Goal: Task Accomplishment & Management: Manage account settings

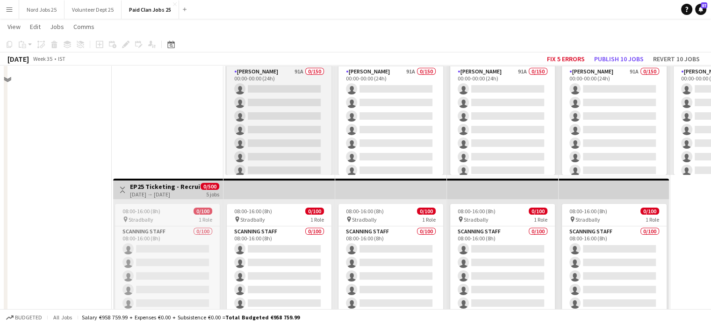
scroll to position [947, 0]
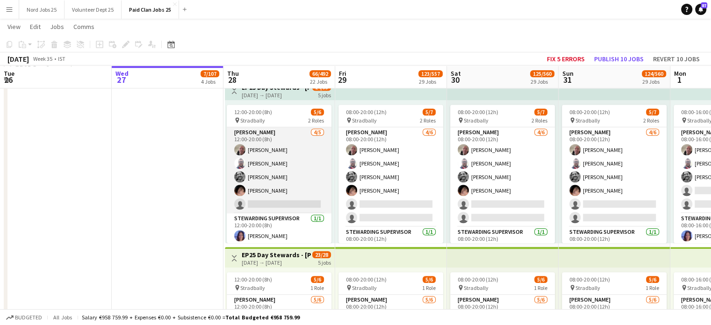
click at [283, 181] on app-card-role "[PERSON_NAME] [DATE] 12:00-20:00 (8h) [PERSON_NAME] [PERSON_NAME] [PERSON_NAME]…" at bounding box center [279, 170] width 105 height 86
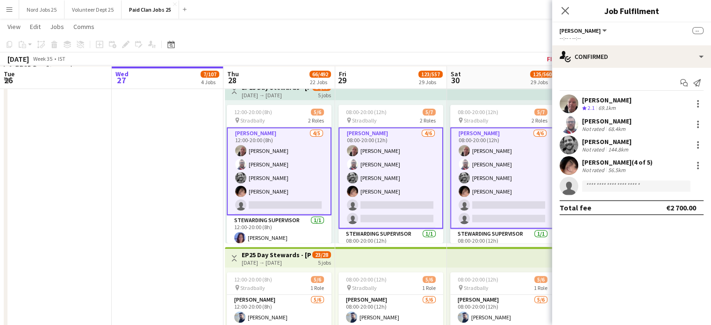
scroll to position [948, 0]
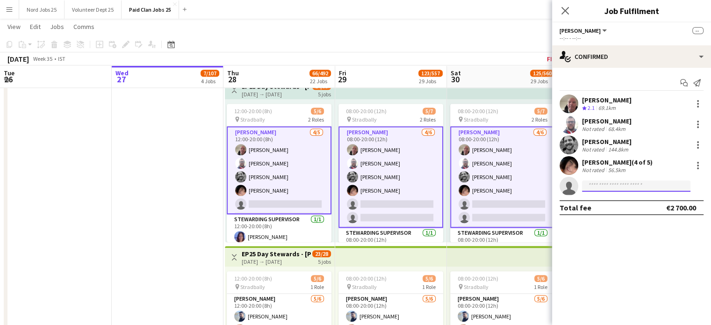
click at [605, 184] on input at bounding box center [636, 186] width 109 height 11
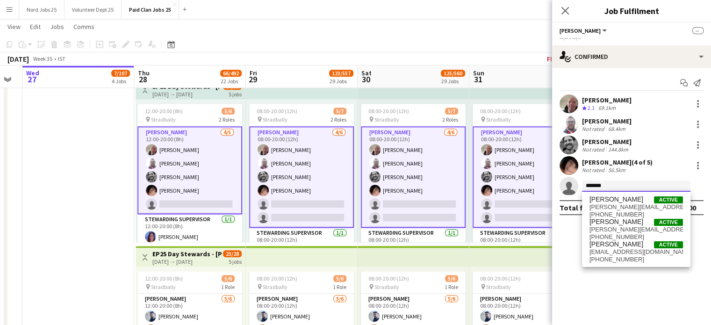
scroll to position [0, 345]
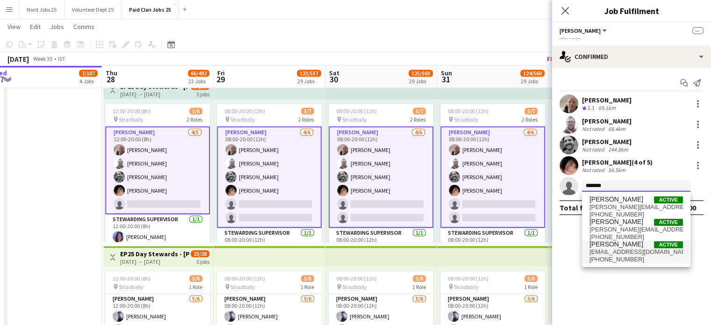
type input "*******"
click at [610, 246] on span "[PERSON_NAME]" at bounding box center [617, 244] width 54 height 8
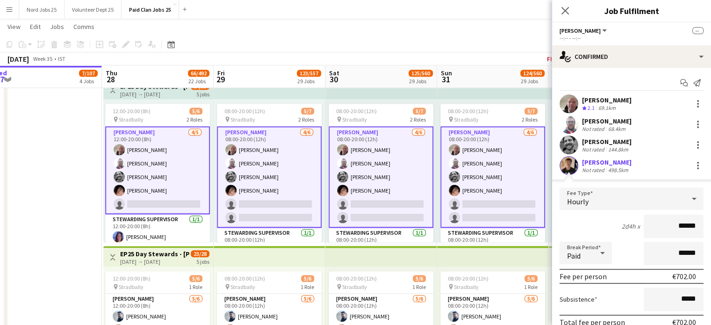
scroll to position [81, 0]
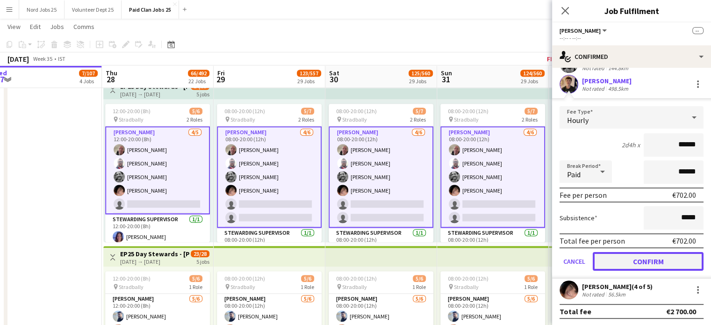
click at [617, 260] on button "Confirm" at bounding box center [648, 261] width 111 height 19
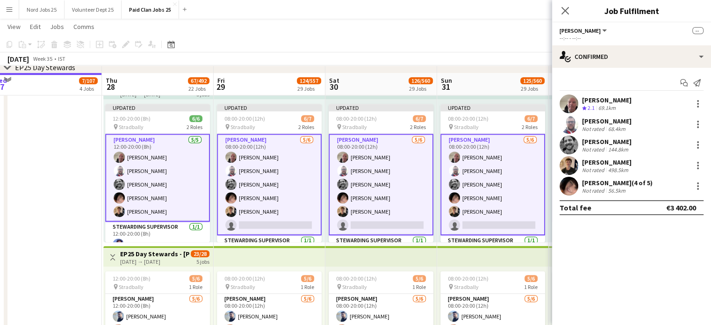
scroll to position [0, 0]
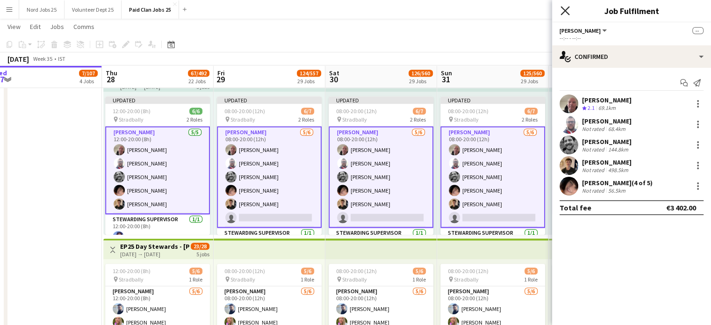
click at [568, 13] on icon "Close pop-in" at bounding box center [565, 10] width 9 height 9
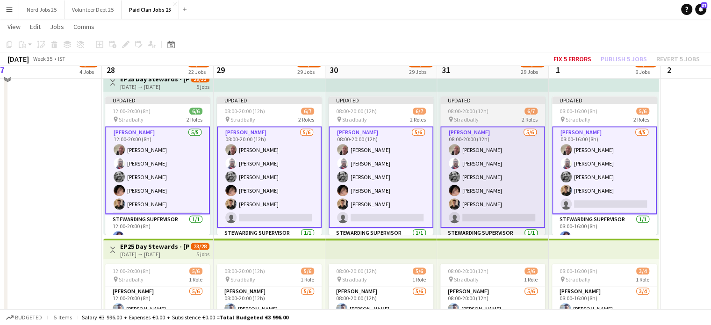
scroll to position [858, 0]
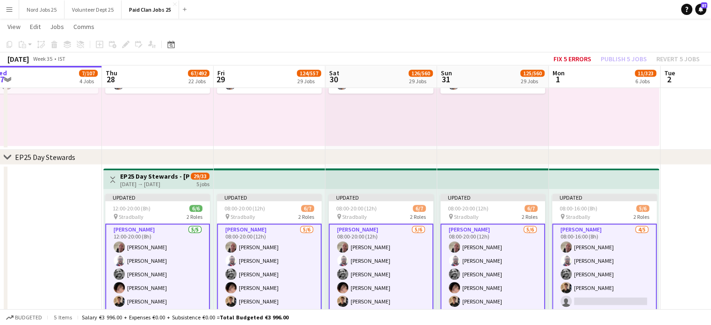
click at [386, 183] on app-top-bar at bounding box center [382, 178] width 112 height 21
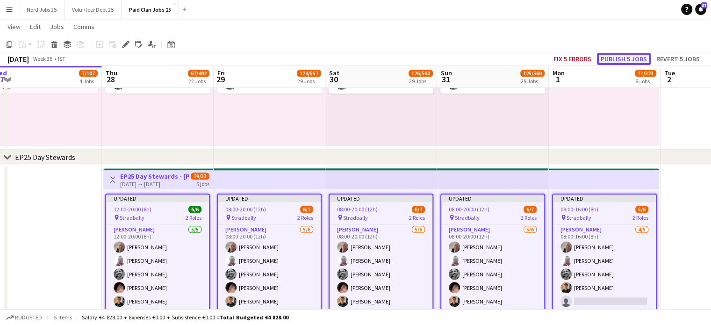
click at [618, 61] on button "Publish 5 jobs" at bounding box center [624, 59] width 54 height 12
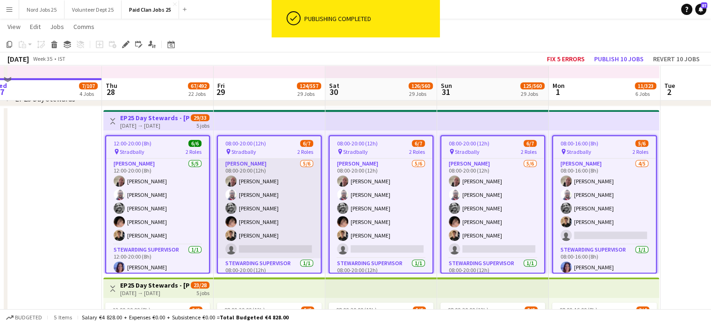
scroll to position [929, 0]
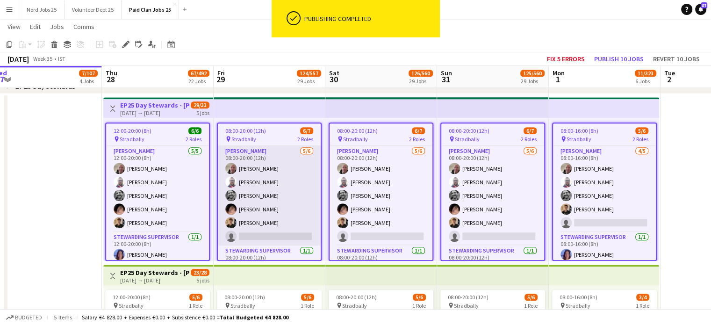
click at [260, 192] on app-card-role "[PERSON_NAME] [DATE] 08:00-20:00 (12h) [PERSON_NAME] [PERSON_NAME] [PERSON_NAME…" at bounding box center [269, 196] width 103 height 100
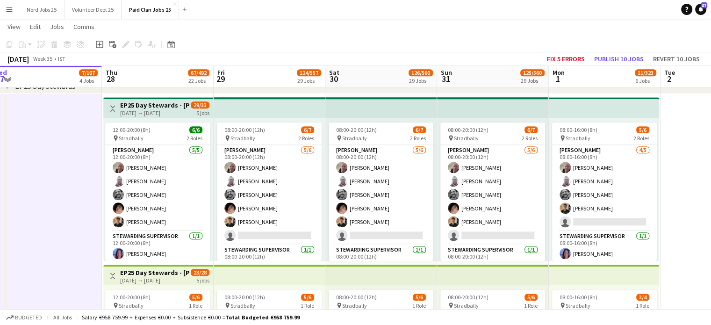
scroll to position [928, 0]
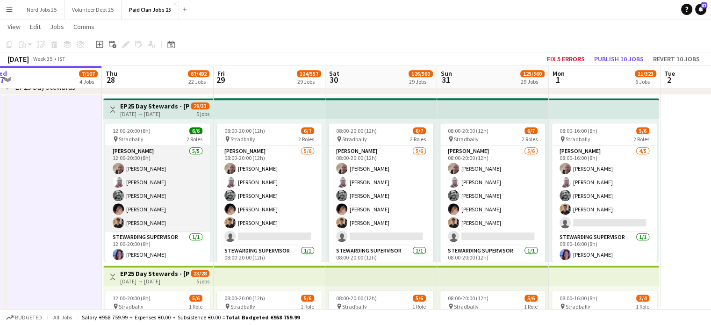
click at [157, 210] on app-card-role "[PERSON_NAME] [DATE] 12:00-20:00 (8h) [PERSON_NAME] [PERSON_NAME] [PERSON_NAME]…" at bounding box center [157, 189] width 105 height 86
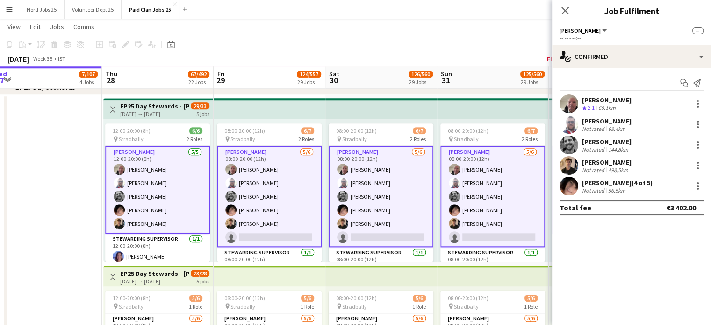
scroll to position [929, 0]
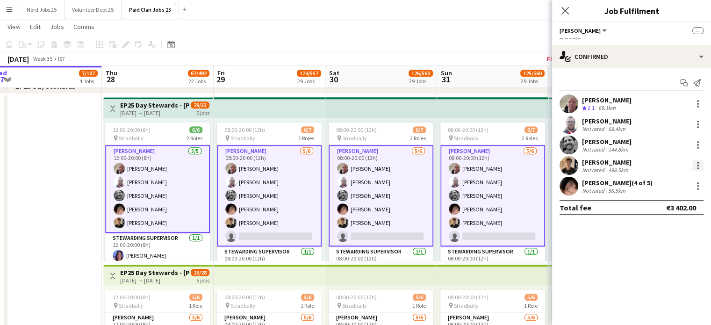
click at [696, 166] on div at bounding box center [698, 165] width 11 height 11
click at [670, 207] on span "Send notification" at bounding box center [666, 205] width 55 height 8
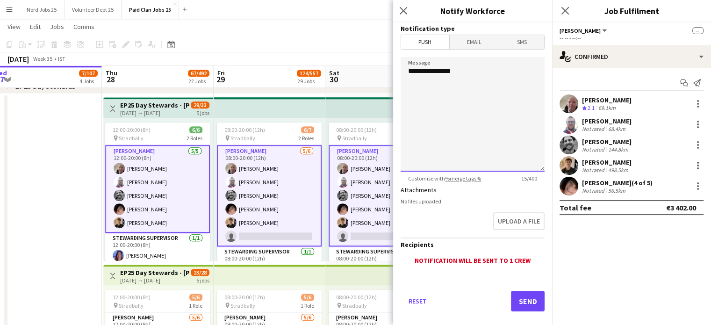
click at [459, 99] on textarea "**********" at bounding box center [473, 114] width 144 height 115
click at [6, 11] on app-icon "Menu" at bounding box center [9, 9] width 7 height 7
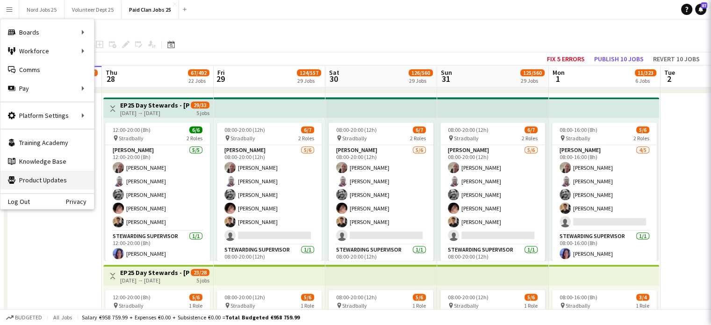
scroll to position [928, 0]
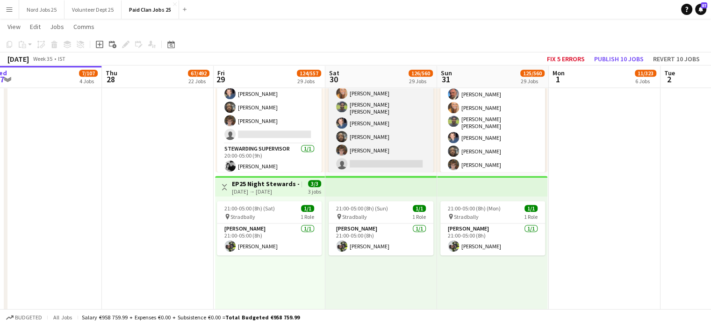
scroll to position [151, 0]
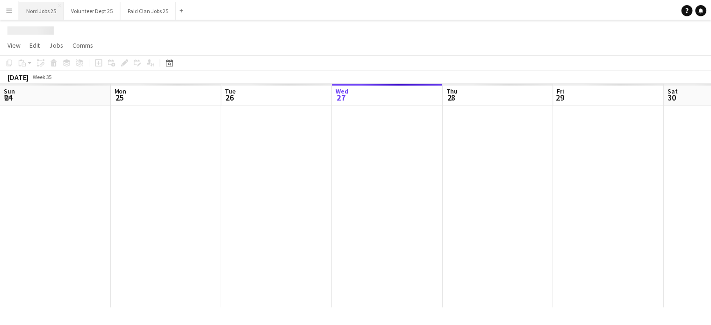
scroll to position [0, 224]
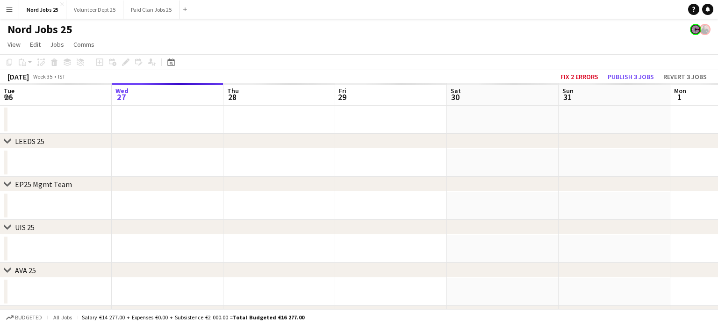
click at [12, 12] on app-icon "Menu" at bounding box center [9, 9] width 7 height 7
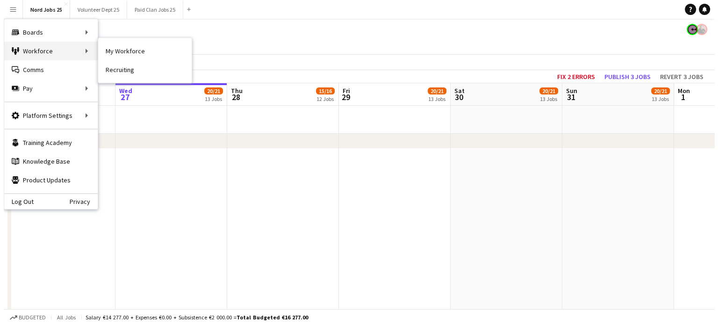
scroll to position [0, 0]
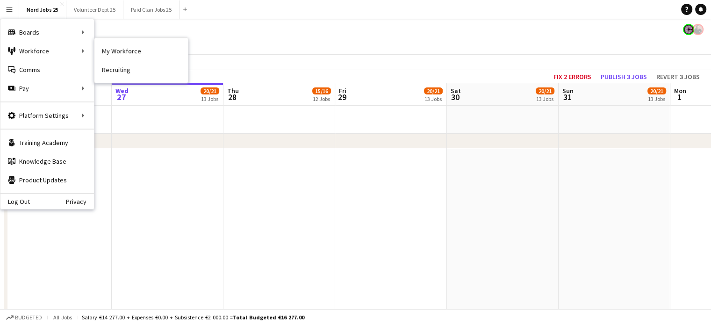
drag, startPoint x: 114, startPoint y: 51, endPoint x: 482, endPoint y: 280, distance: 433.4
click at [114, 51] on link "My Workforce" at bounding box center [141, 51] width 94 height 19
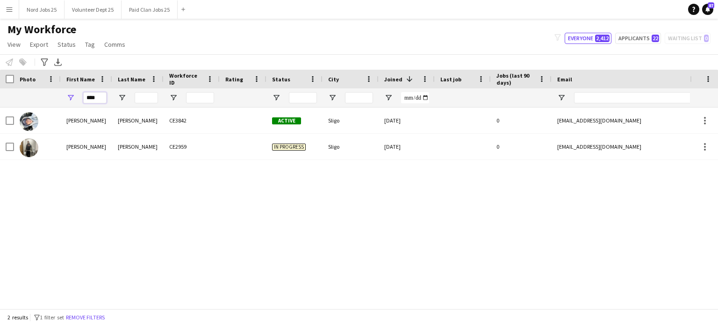
click at [101, 98] on input "****" at bounding box center [94, 97] width 23 height 11
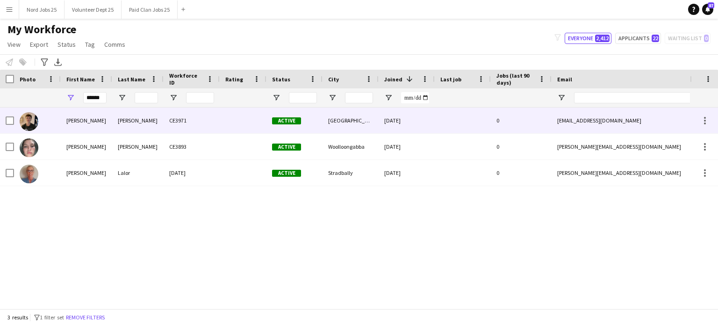
click at [115, 126] on div "Rinaldi" at bounding box center [137, 121] width 51 height 26
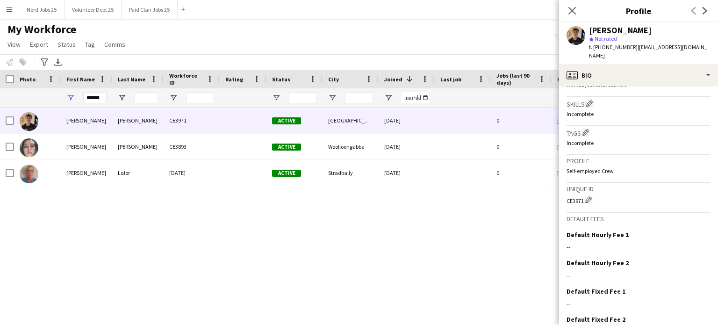
scroll to position [318, 0]
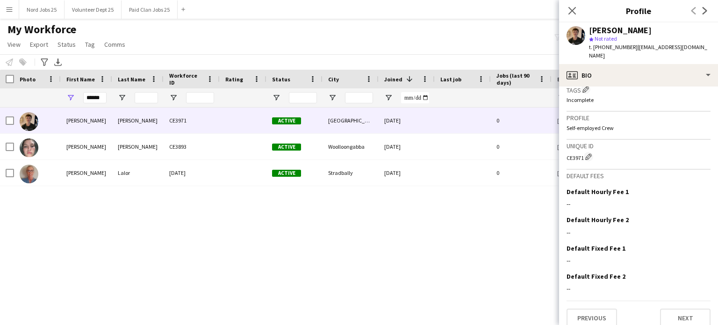
click at [580, 152] on div "CE3971 Edit crew unique ID" at bounding box center [639, 156] width 144 height 9
copy div "CE3971"
click at [97, 98] on input "******" at bounding box center [94, 97] width 23 height 11
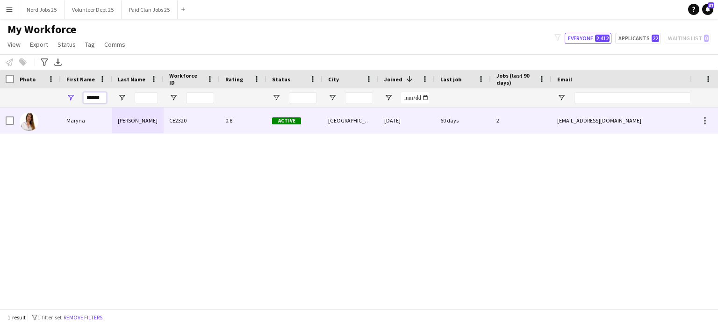
type input "******"
click at [98, 121] on div "Maryna" at bounding box center [86, 121] width 51 height 26
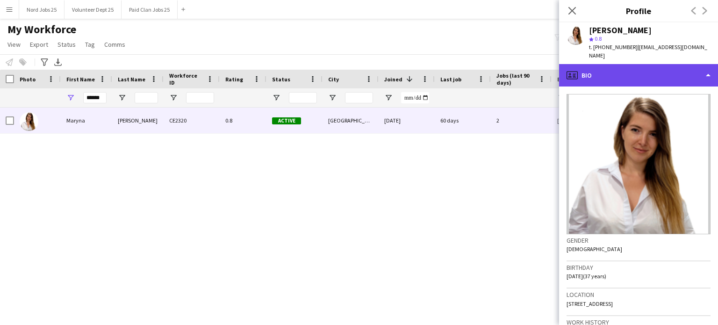
click at [619, 64] on div "profile Bio" at bounding box center [638, 75] width 159 height 22
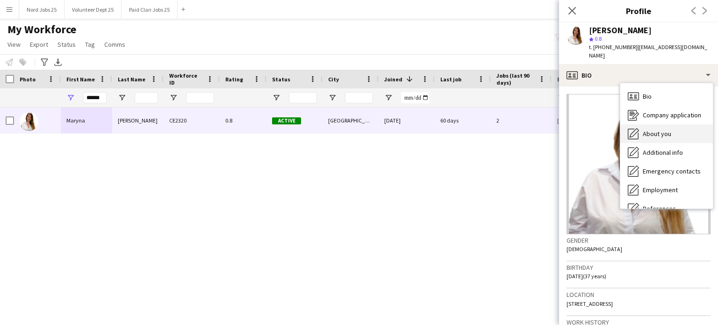
click at [646, 130] on span "About you" at bounding box center [657, 134] width 29 height 8
